Goal: Task Accomplishment & Management: Manage account settings

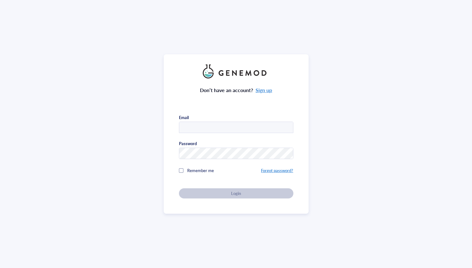
type input "[EMAIL_ADDRESS][DOMAIN_NAME]"
click at [179, 168] on div at bounding box center [181, 170] width 4 height 4
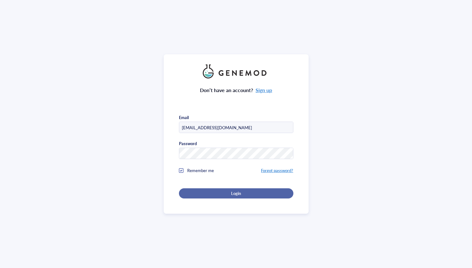
drag, startPoint x: 220, startPoint y: 190, endPoint x: 228, endPoint y: 190, distance: 7.6
click at [221, 191] on div "Login" at bounding box center [236, 194] width 94 height 6
